Goal: Transaction & Acquisition: Purchase product/service

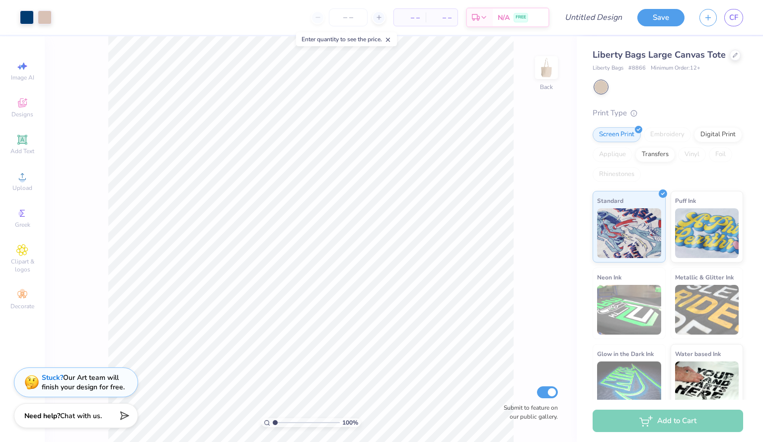
click at [390, 41] on icon at bounding box center [388, 39] width 7 height 7
click at [733, 57] on icon at bounding box center [735, 54] width 5 height 5
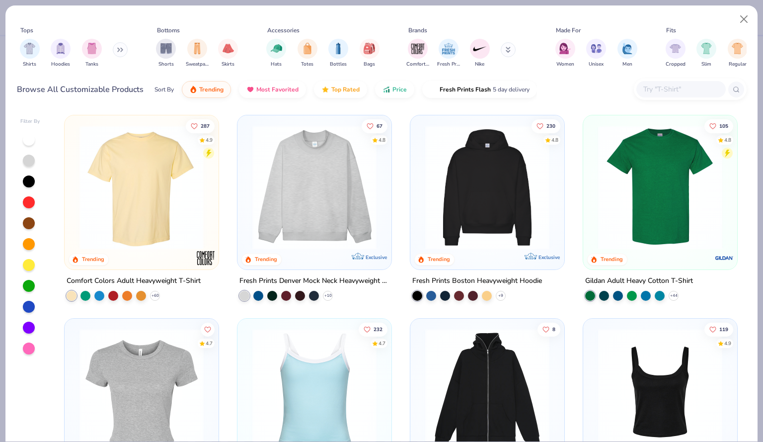
click at [154, 188] on img at bounding box center [142, 187] width 134 height 124
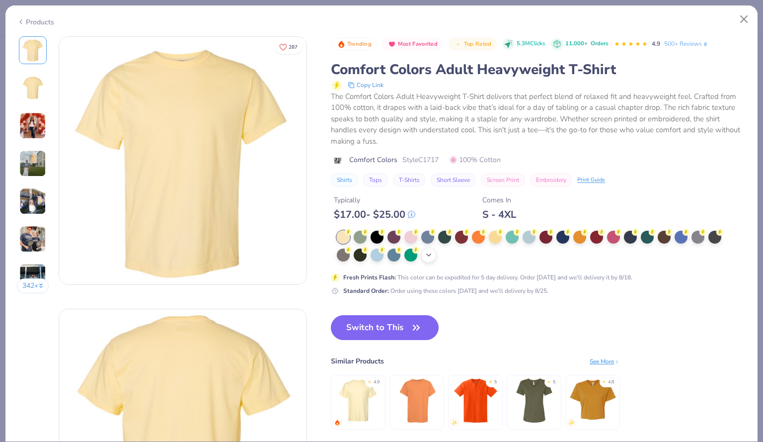
click at [432, 254] on icon at bounding box center [429, 255] width 8 height 8
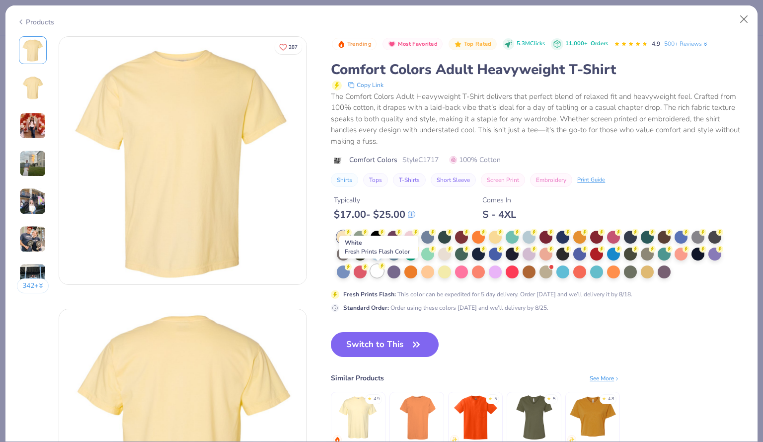
click at [378, 272] on div at bounding box center [377, 270] width 13 height 13
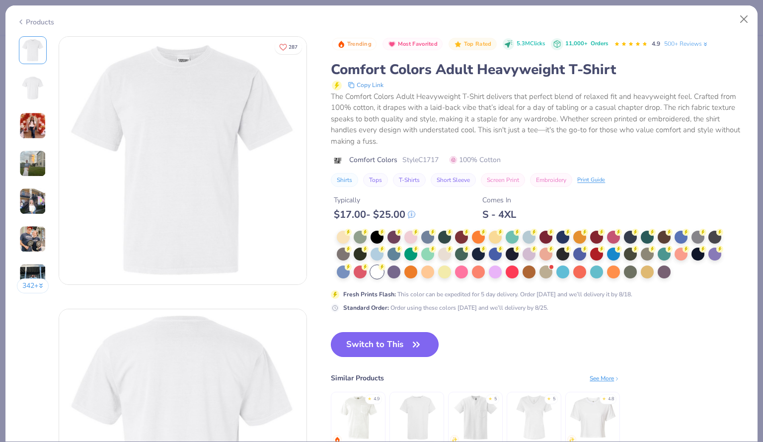
click at [386, 346] on button "Switch to This" at bounding box center [385, 344] width 108 height 25
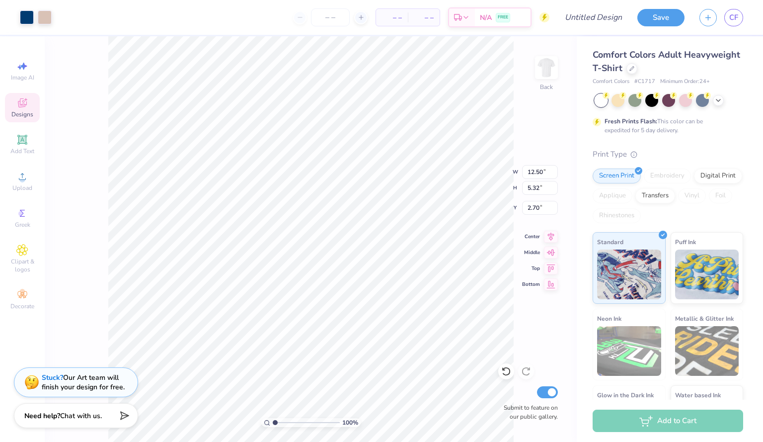
type input "2.70"
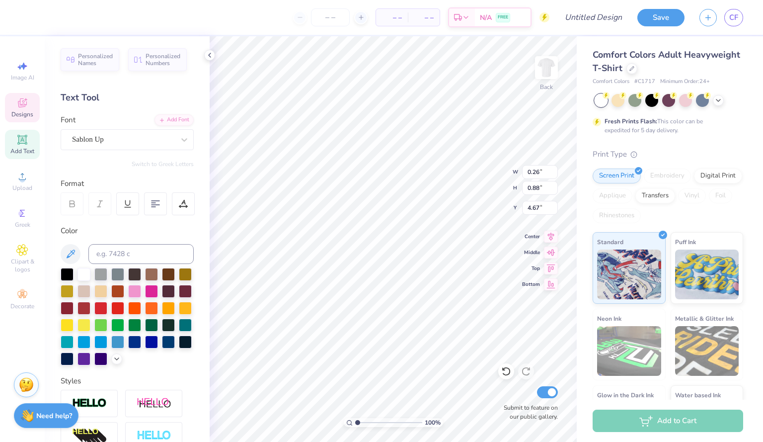
scroll to position [8, 1]
type textarea "F"
type input "0.48"
type input "4.63"
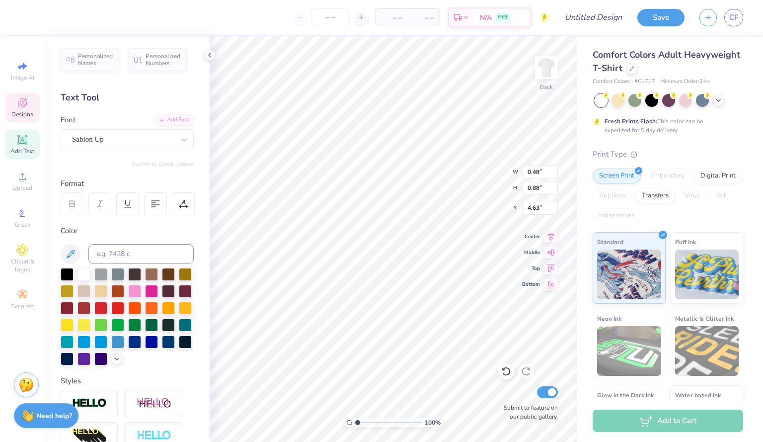
type textarea "L"
type textarea "i"
type textarea "P"
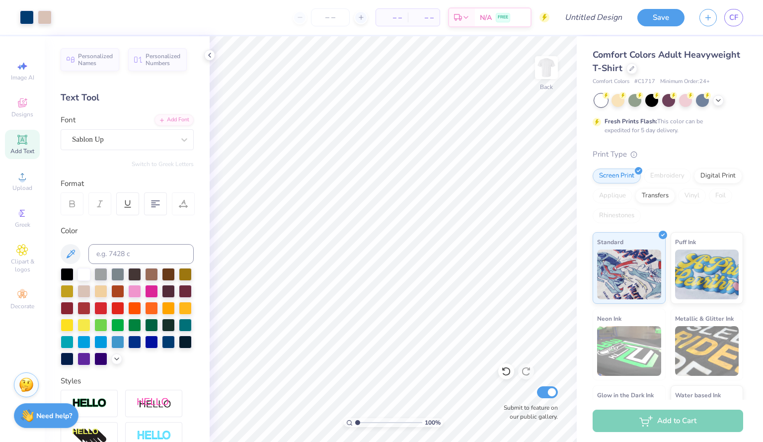
click at [22, 143] on icon at bounding box center [21, 139] width 9 height 9
type textarea "1"
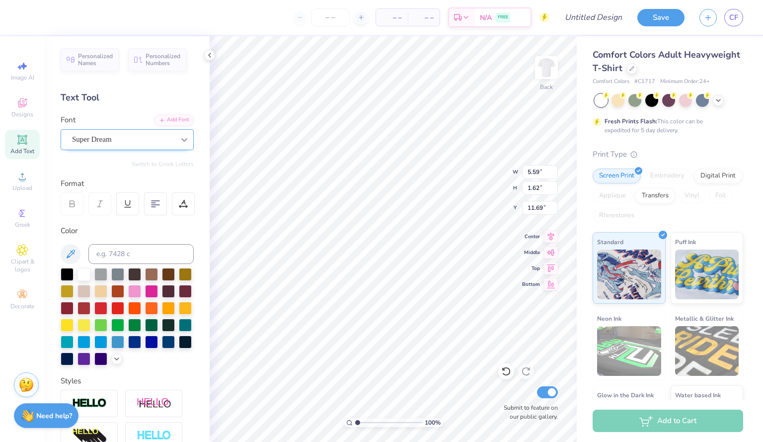
click at [179, 142] on icon at bounding box center [184, 140] width 10 height 10
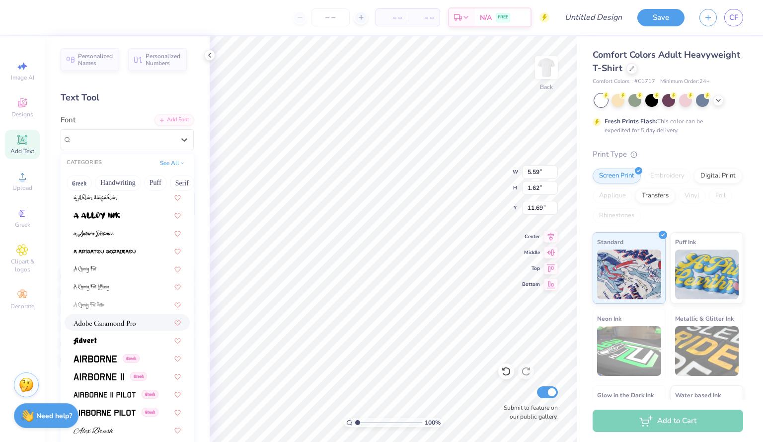
scroll to position [57, 0]
click at [101, 360] on img at bounding box center [95, 358] width 43 height 7
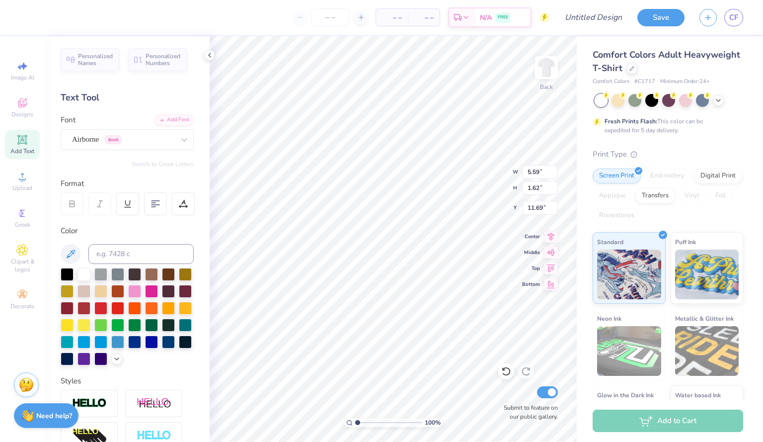
type textarea "1991"
type input "2.31"
type input "0.98"
type input "7.04"
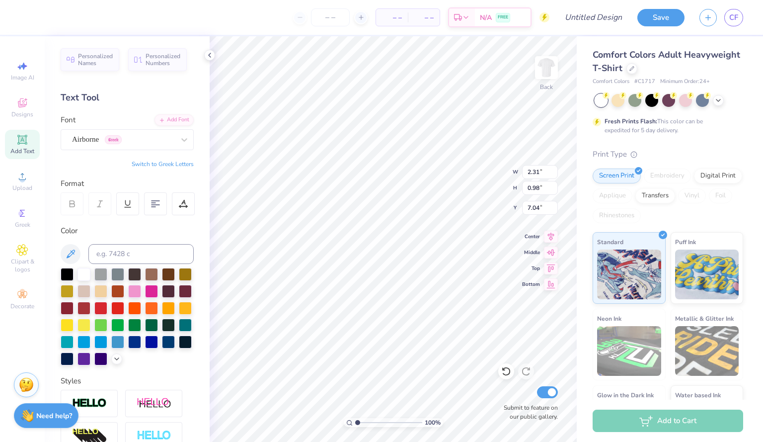
type input "6.90"
click at [552, 69] on img at bounding box center [547, 68] width 40 height 40
click at [552, 68] on img at bounding box center [547, 68] width 40 height 40
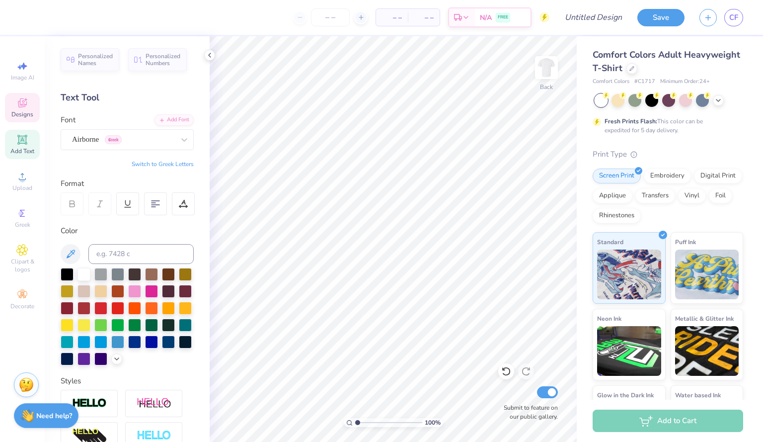
click at [21, 119] on div "Designs" at bounding box center [22, 107] width 35 height 29
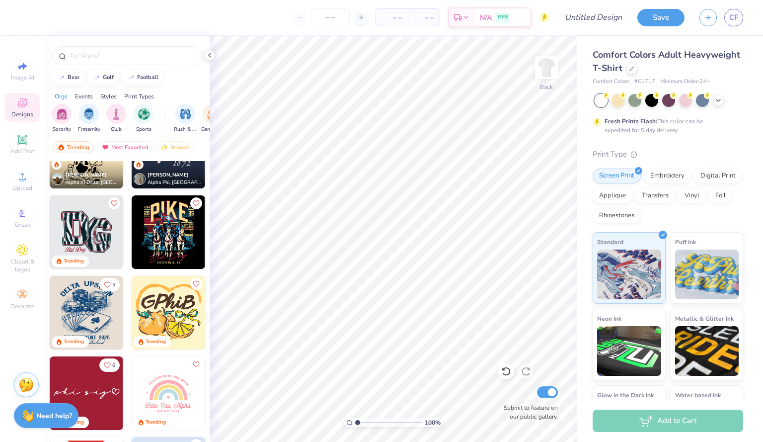
scroll to position [1094, 0]
click at [722, 99] on icon at bounding box center [719, 99] width 8 height 8
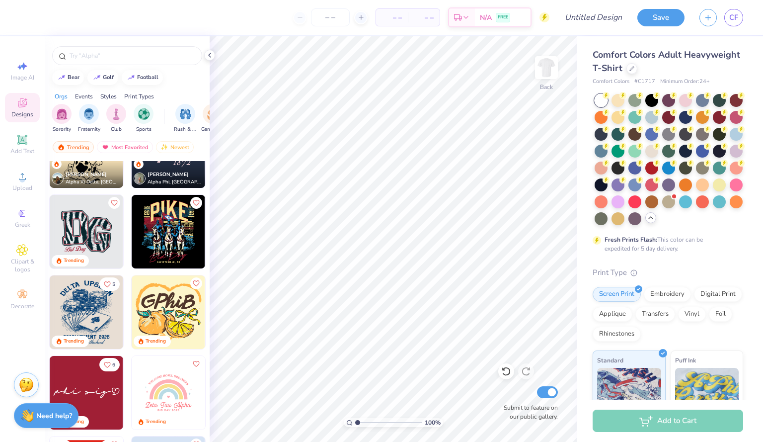
drag, startPoint x: 711, startPoint y: 265, endPoint x: 706, endPoint y: 281, distance: 16.8
click at [706, 281] on div "Comfort Colors Adult Heavyweight T-Shirt Comfort Colors # C1717 Minimum Order: …" at bounding box center [668, 311] width 151 height 527
